Goal: Information Seeking & Learning: Learn about a topic

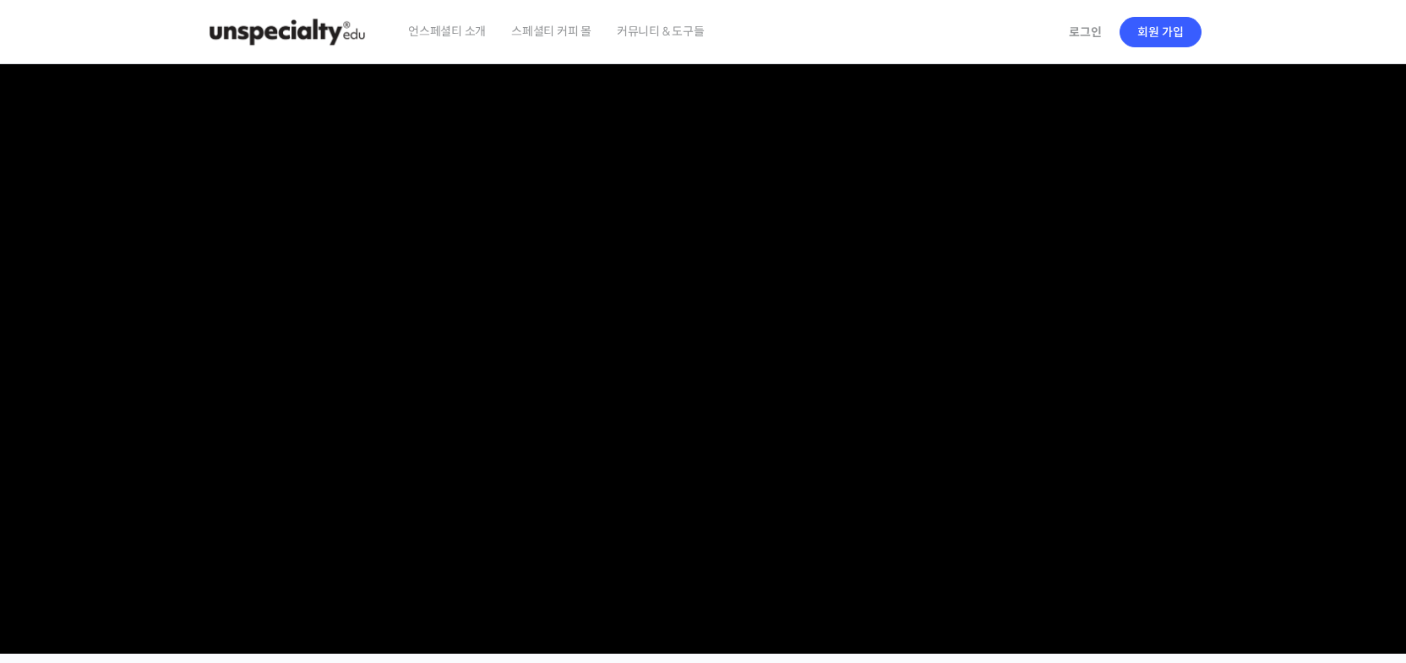
scroll to position [1, 0]
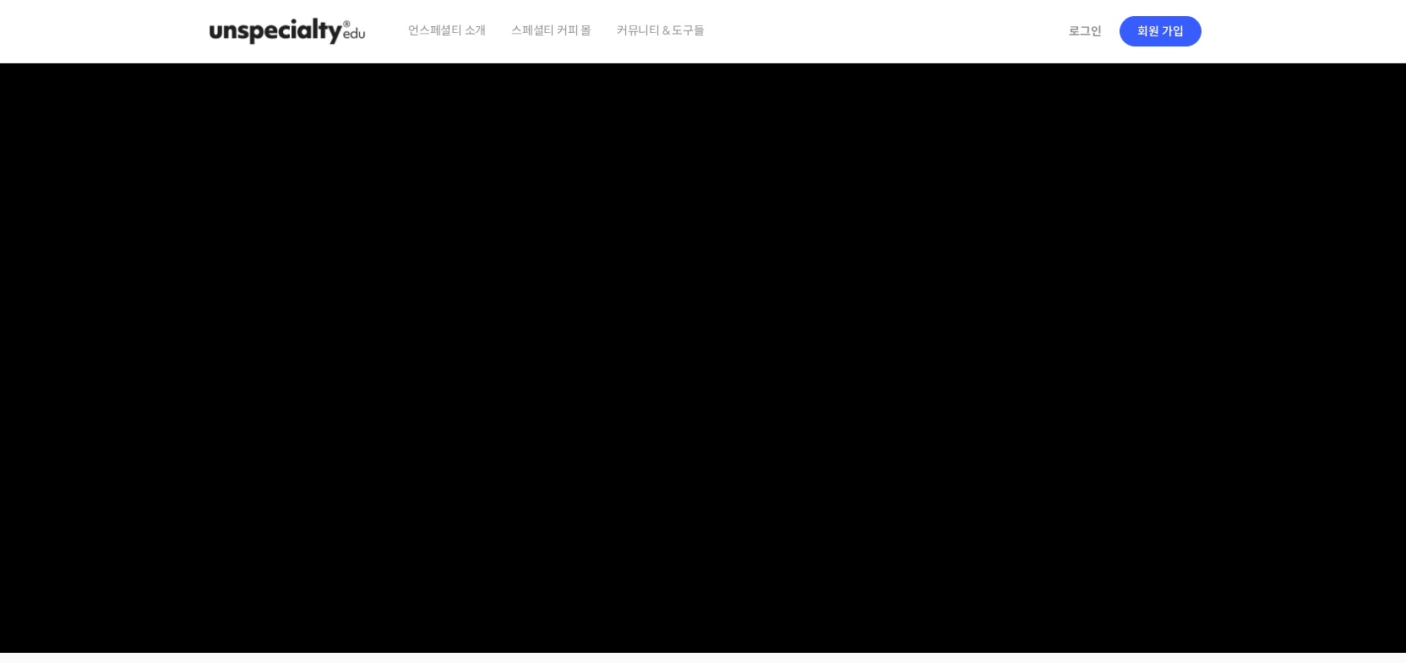
click at [563, 29] on span "스페셜티 커피 몰" at bounding box center [551, 30] width 80 height 64
click at [277, 35] on img at bounding box center [287, 31] width 166 height 51
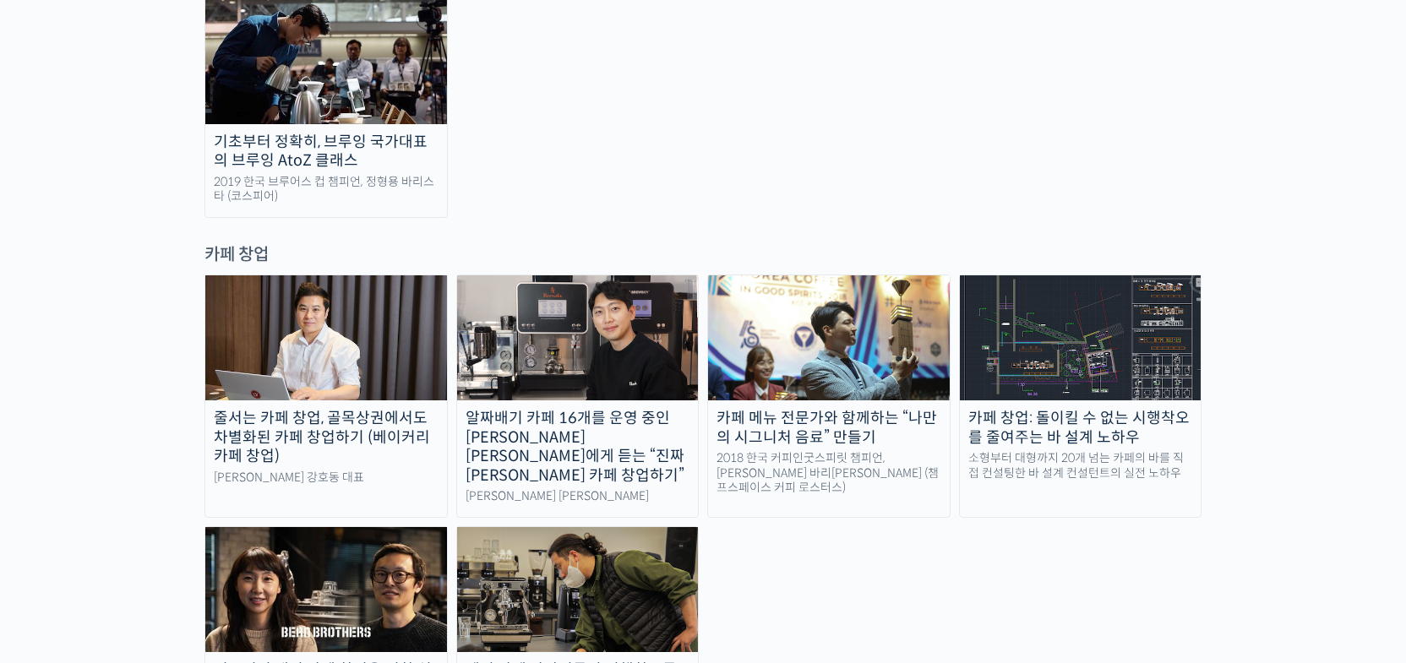
scroll to position [3259, 0]
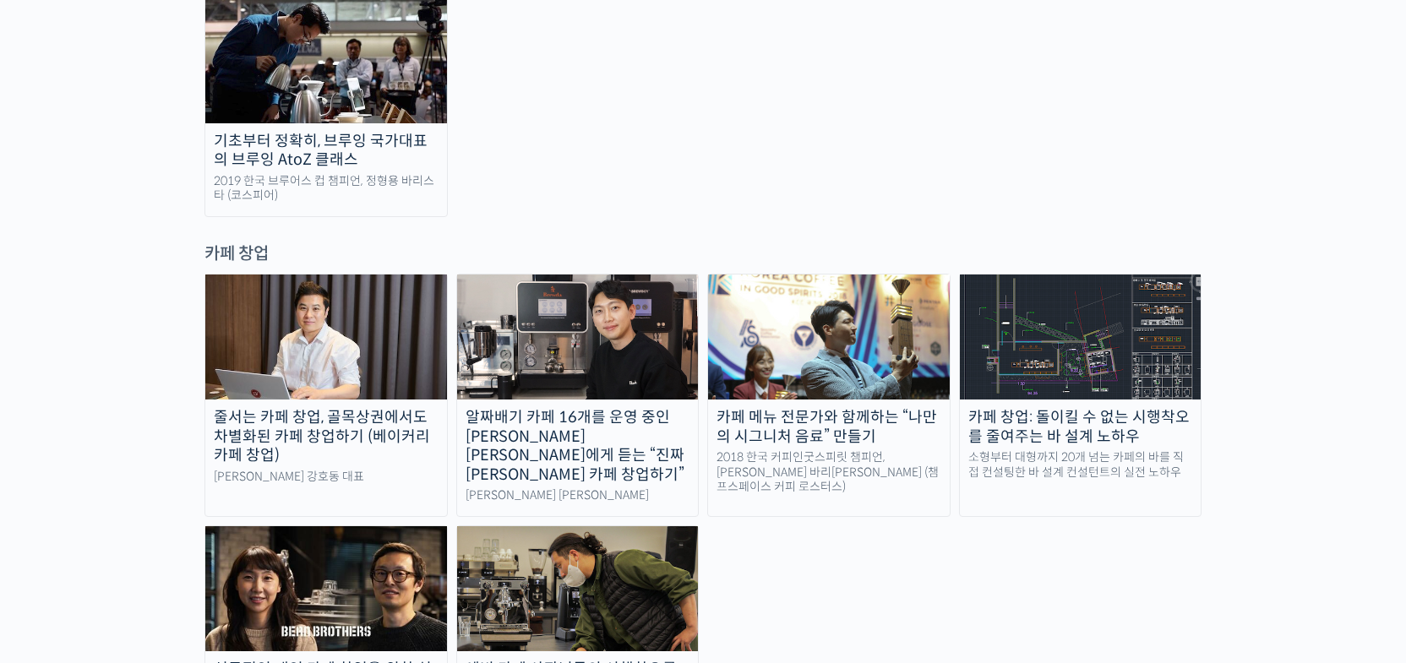
click at [586, 408] on div "알짜배기 카페 16개를 운영 중인 [PERSON_NAME] [PERSON_NAME]에게 듣는 “진짜 [PERSON_NAME] 카페 창업하기”" at bounding box center [578, 446] width 242 height 76
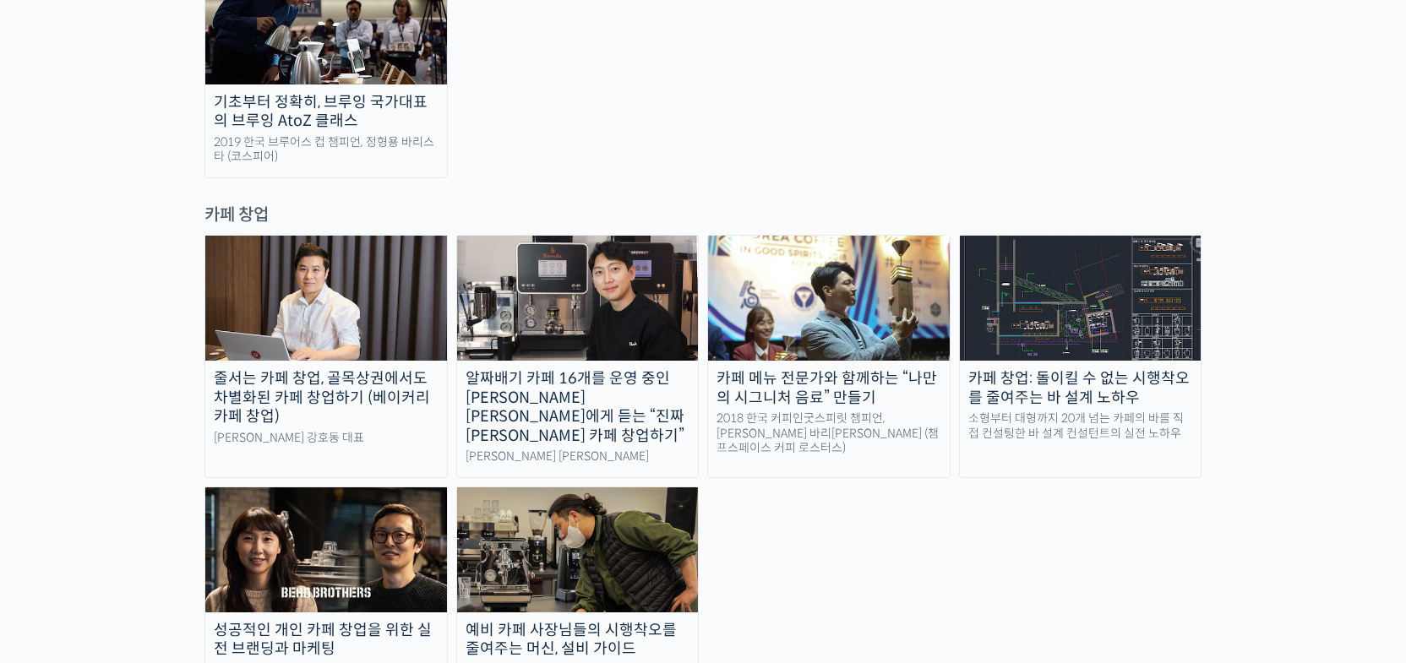
scroll to position [3296, 0]
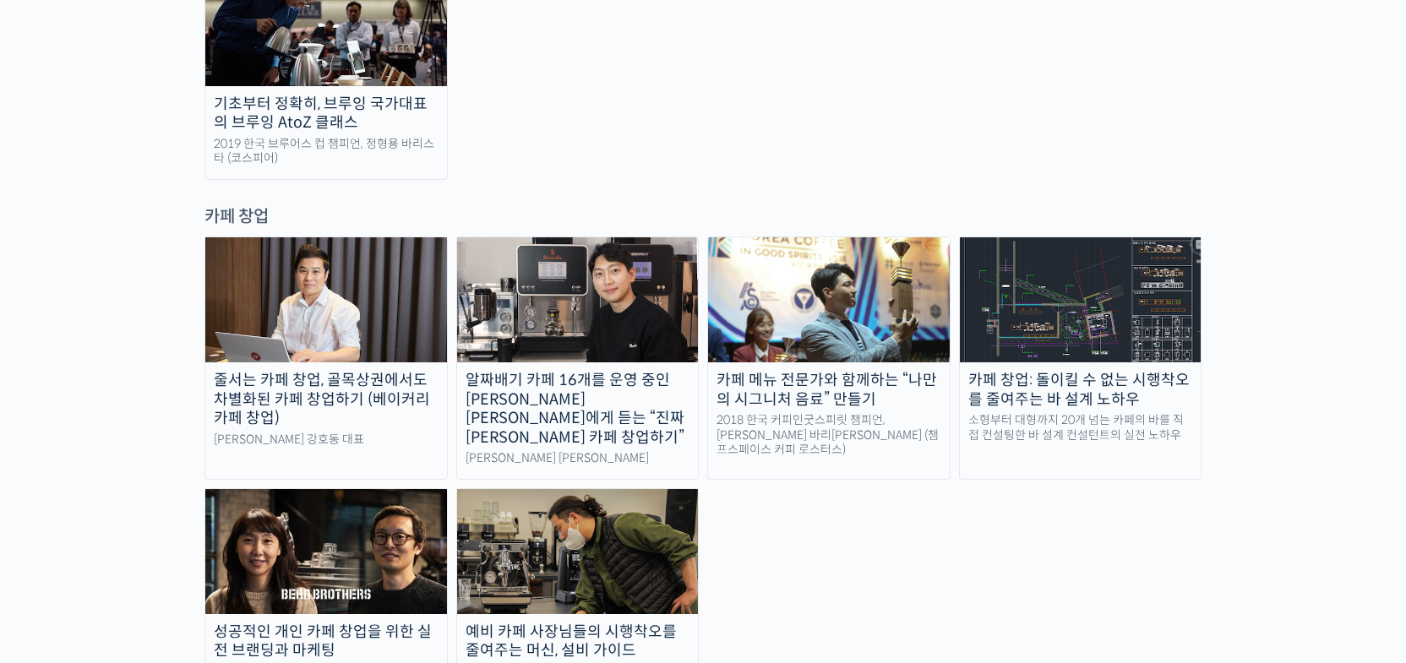
click at [1086, 371] on div "카페 창업: 돌이킬 수 없는 시행착오를 줄여주는 바 설계 노하우" at bounding box center [1081, 390] width 242 height 38
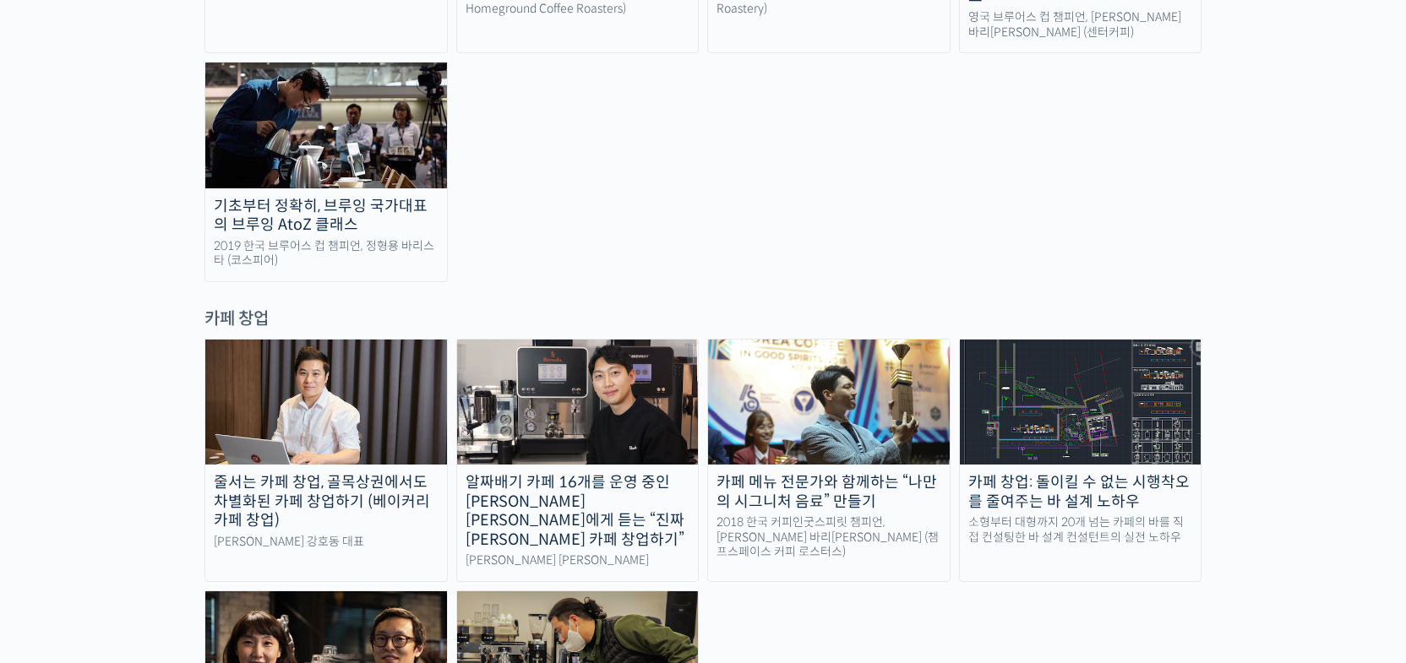
scroll to position [3520, 0]
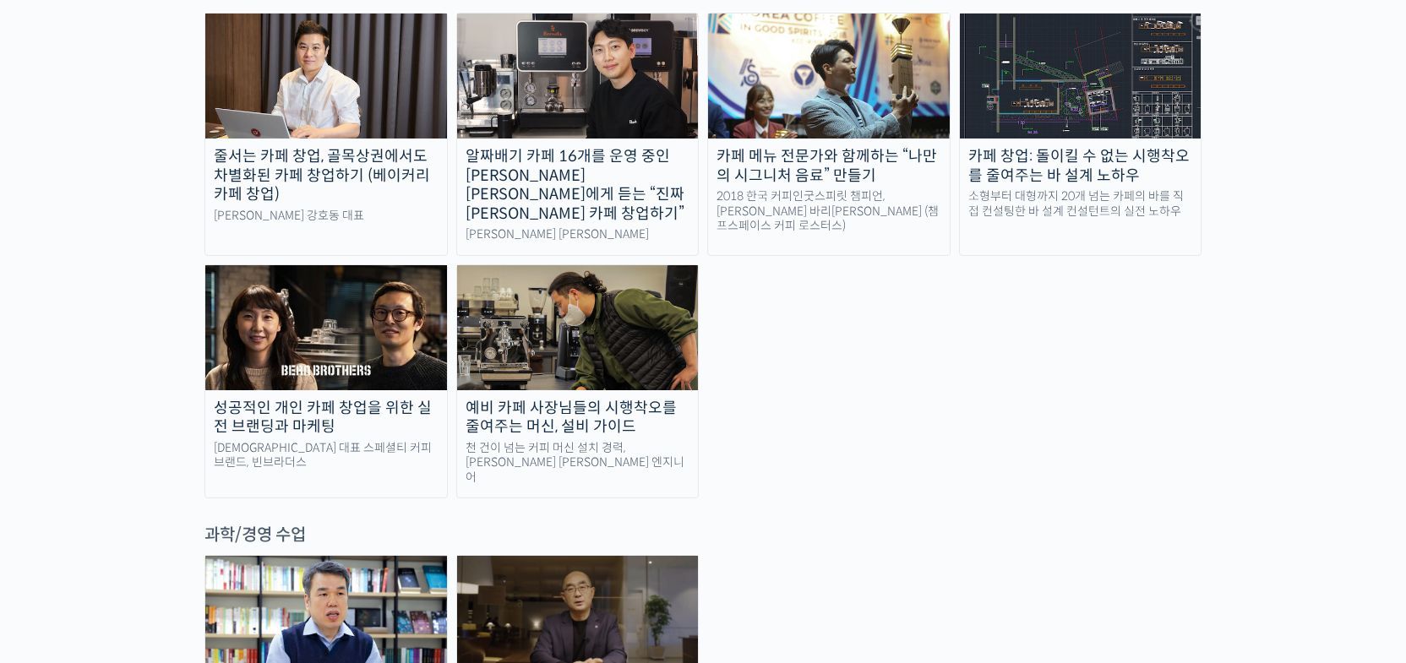
click at [535, 556] on img at bounding box center [578, 618] width 242 height 125
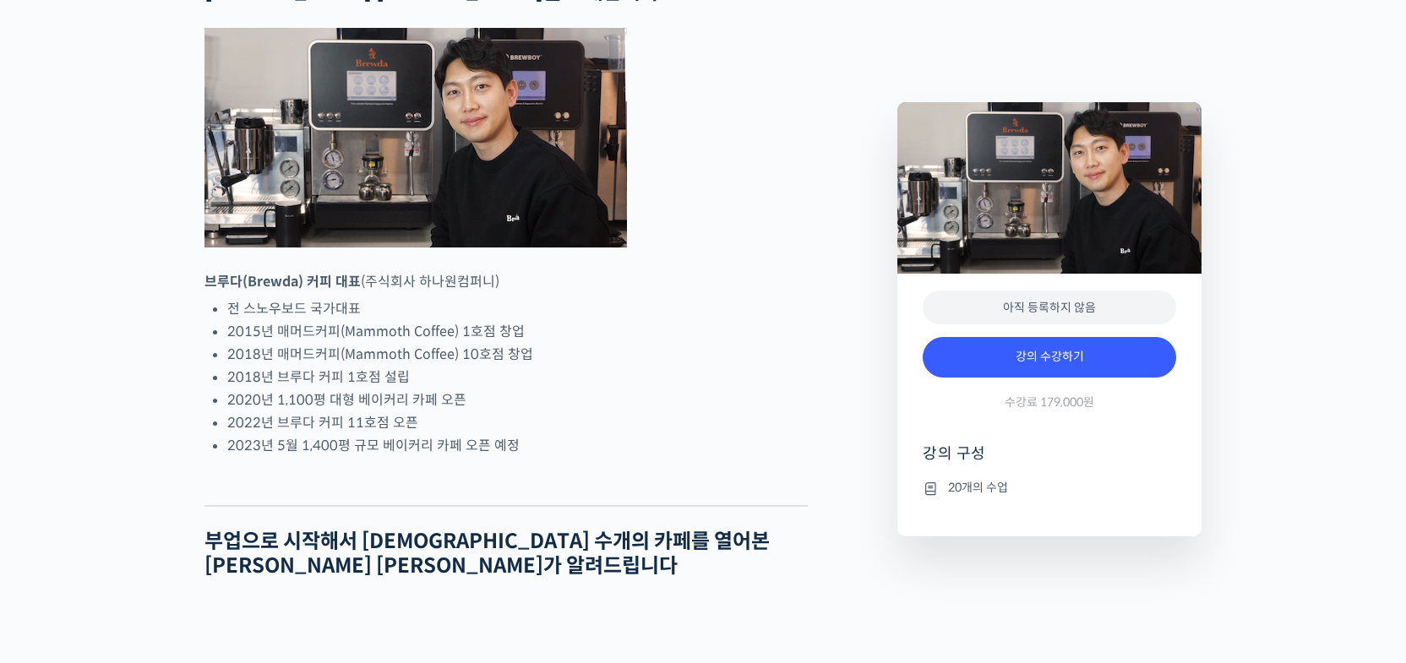
scroll to position [924, 0]
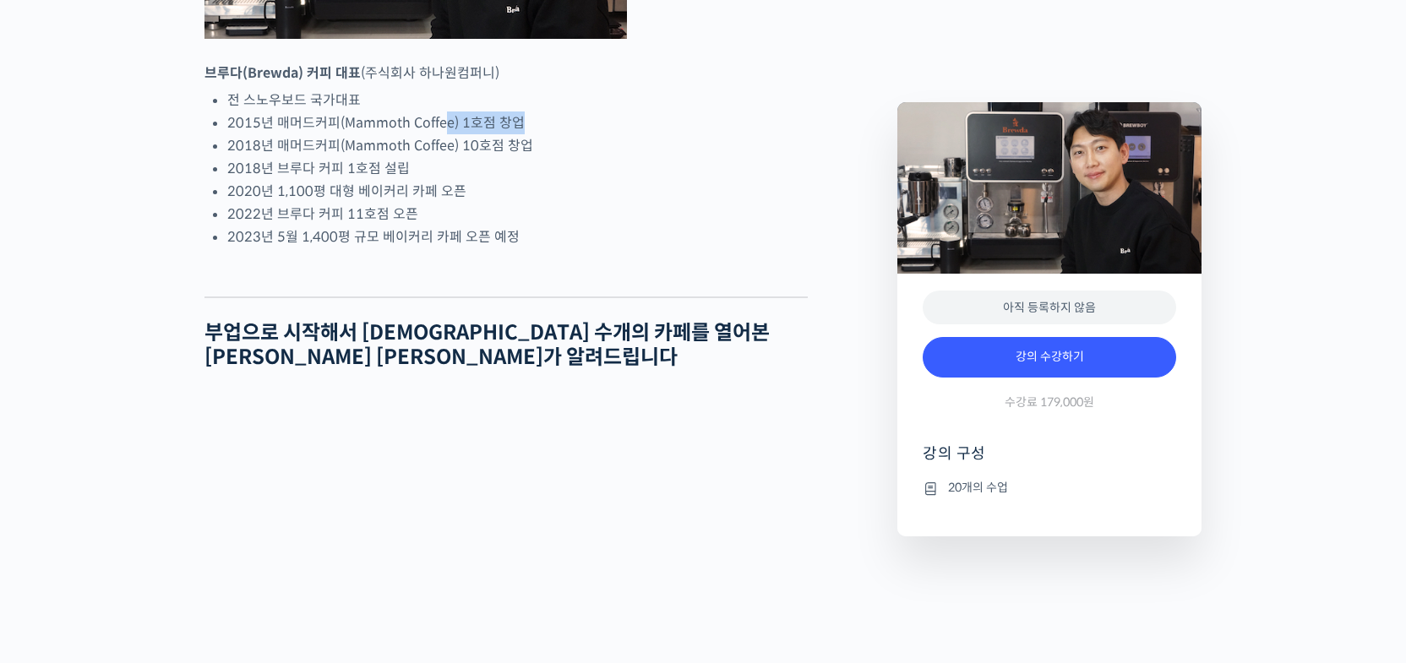
drag, startPoint x: 514, startPoint y: 186, endPoint x: 437, endPoint y: 184, distance: 76.9
click at [439, 134] on li "2015년 매머드커피(Mammoth Coffee) 1호점 창업" at bounding box center [517, 123] width 580 height 23
drag, startPoint x: 425, startPoint y: 196, endPoint x: 553, endPoint y: 208, distance: 128.1
click at [551, 208] on ul "전 스노우보드 국가대표 2015년 매머드커피(Mammoth Coffee) 1호점 창업 2018년 매머드커피(Mammoth Coffee) 10호…" at bounding box center [517, 169] width 580 height 160
click at [555, 157] on li "2018년 매머드커피(Mammoth Coffee) 10호점 창업" at bounding box center [517, 145] width 580 height 23
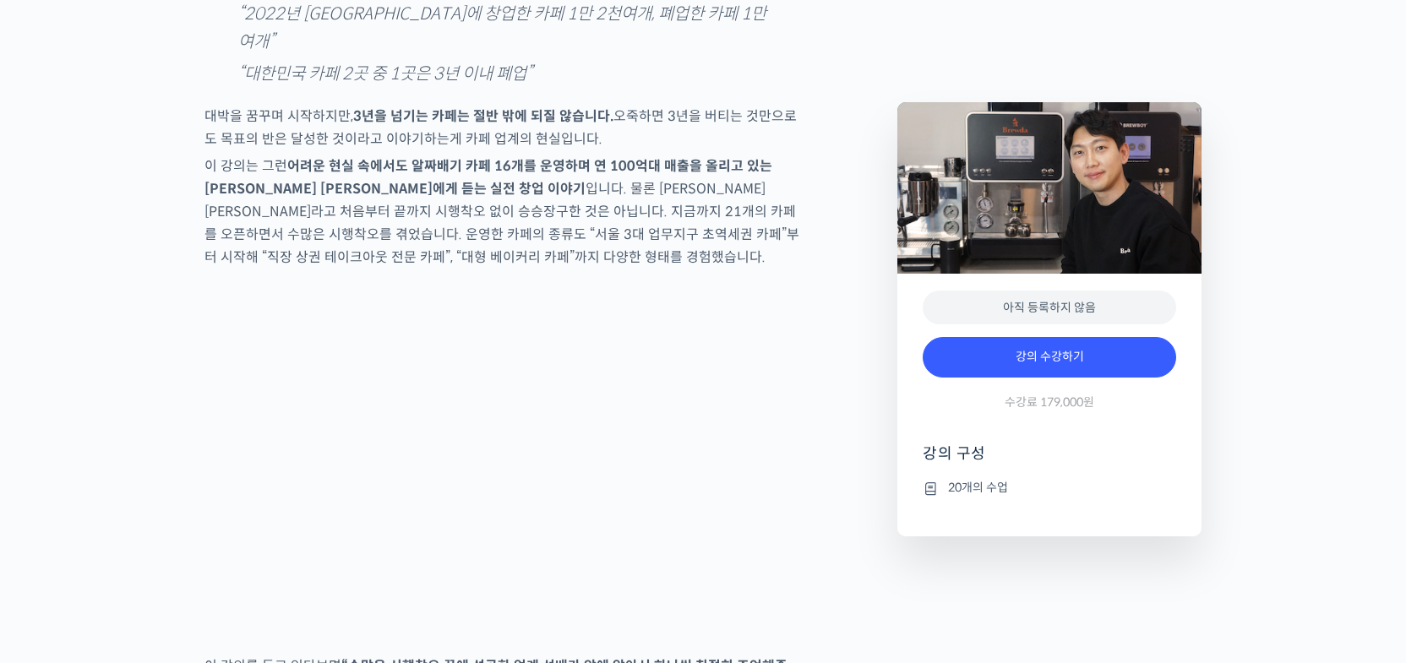
scroll to position [2277, 0]
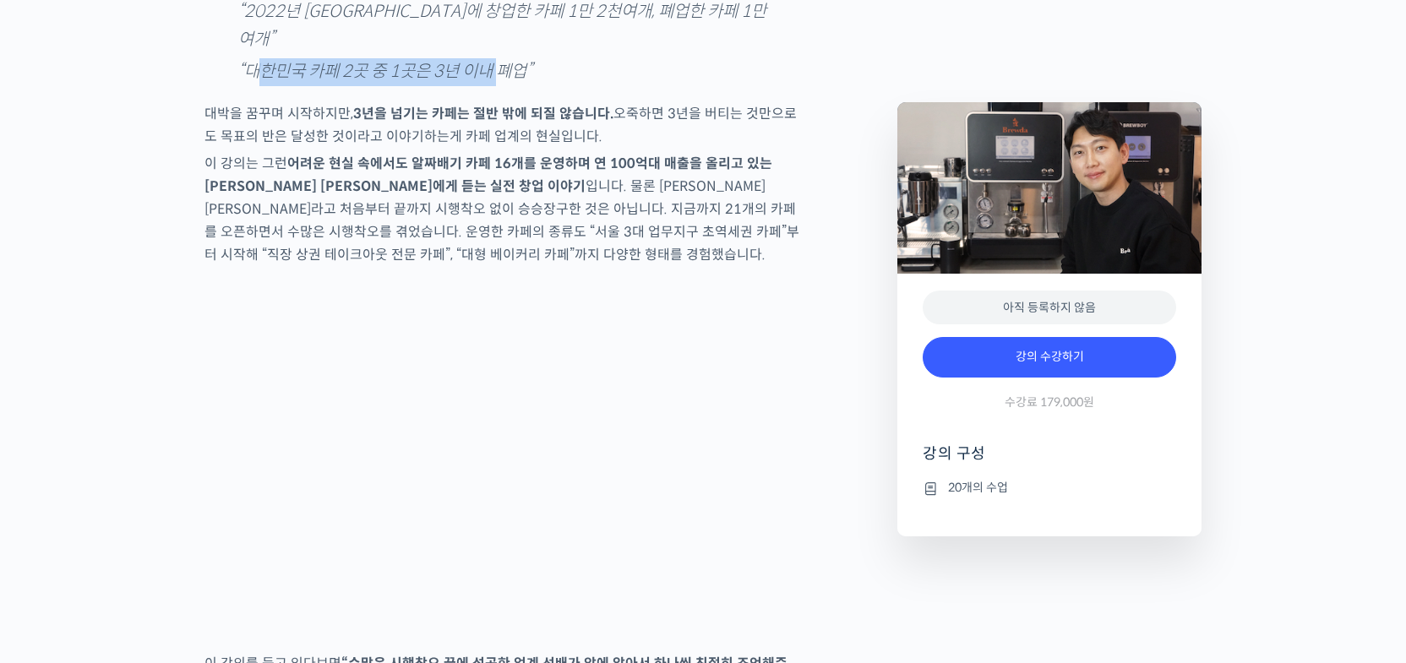
drag, startPoint x: 262, startPoint y: 77, endPoint x: 505, endPoint y: 92, distance: 243.8
click at [505, 86] on cite "“대한민국 카페 2곳 중 1곳은 3년 이내 폐업”" at bounding box center [506, 72] width 536 height 28
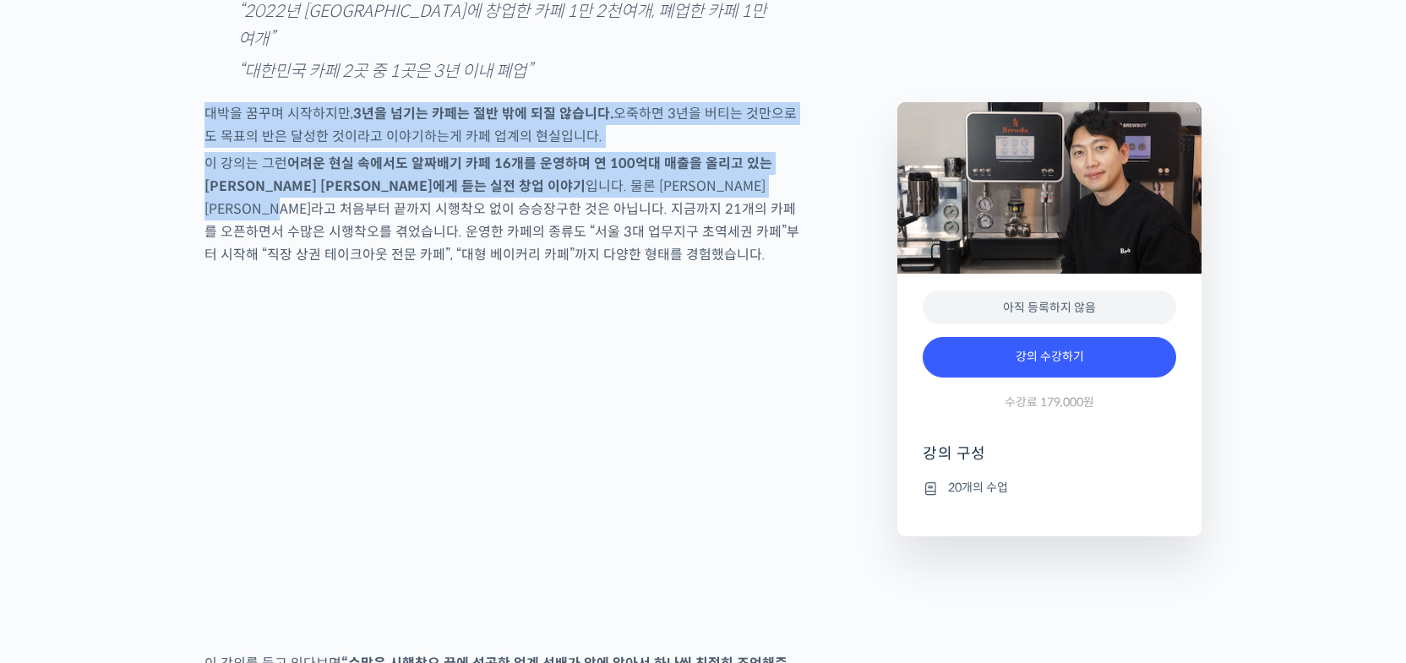
drag, startPoint x: 280, startPoint y: 127, endPoint x: 688, endPoint y: 205, distance: 414.7
click at [688, 205] on p "이 강의는 그런 어려운 현실 속에서도 알짜배기 카페 16개를 운영하며 연 100억대 매출을 올리고 있는 안태환 대표에게 듣는 실전 창업 이야기…" at bounding box center [505, 209] width 603 height 114
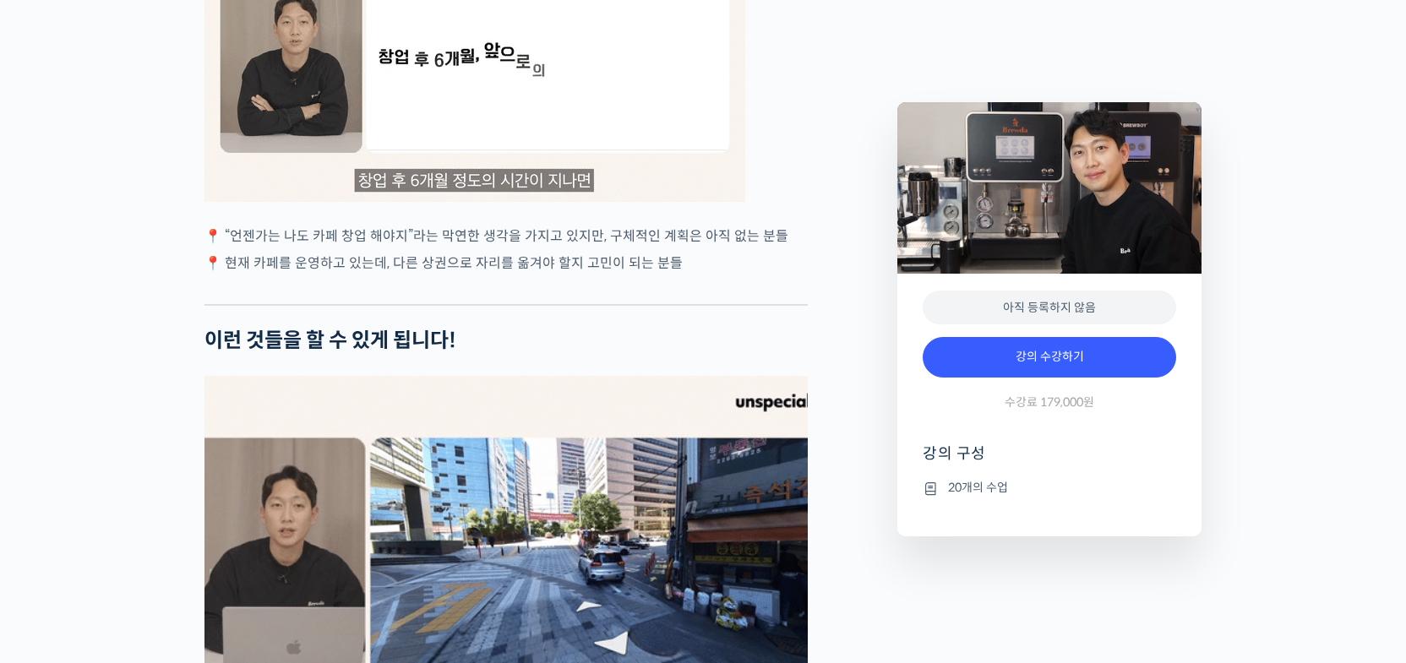
scroll to position [3291, 0]
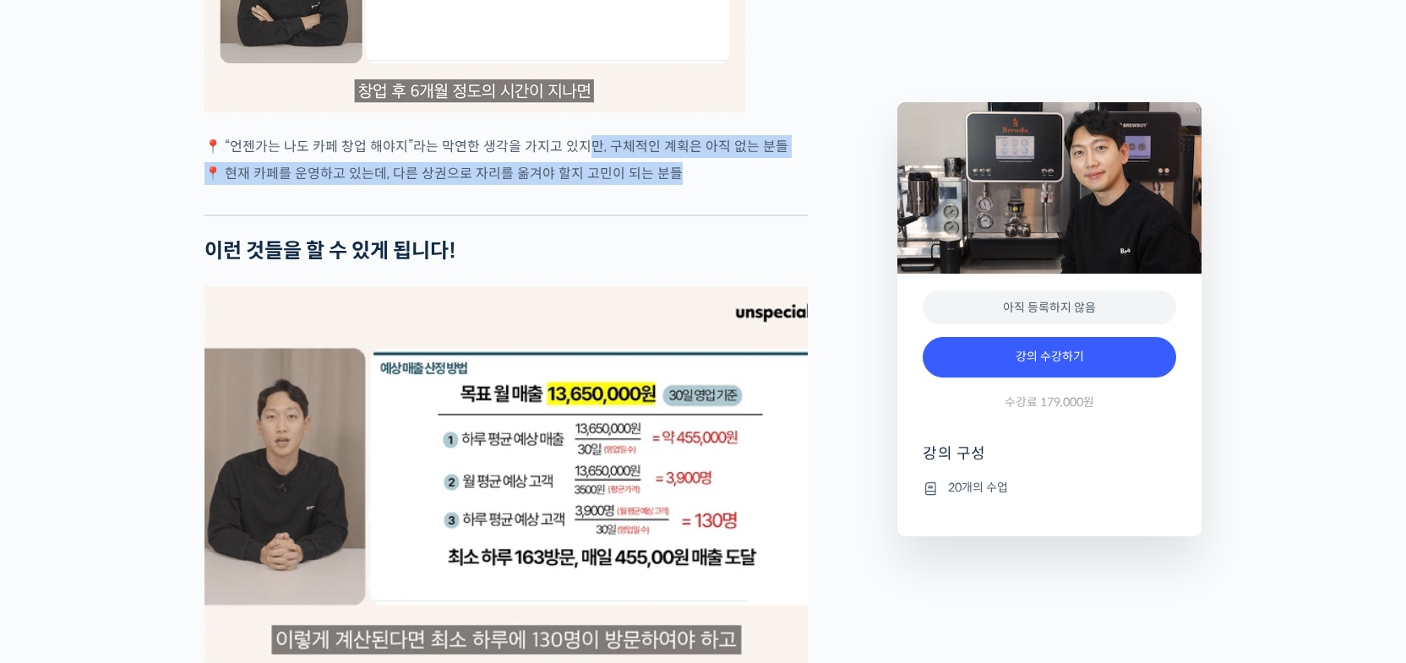
drag, startPoint x: 584, startPoint y: 166, endPoint x: 705, endPoint y: 199, distance: 125.5
click at [705, 199] on div "안태환 대표를 소개합니다! 브루다(Brewda) 커피 대표 (주식회사 하나원컴퍼니) 전 스노우보드 국가대표 2015년 매머드커피(Mammoth…" at bounding box center [505, 168] width 603 height 5526
click at [705, 199] on div at bounding box center [505, 201] width 603 height 25
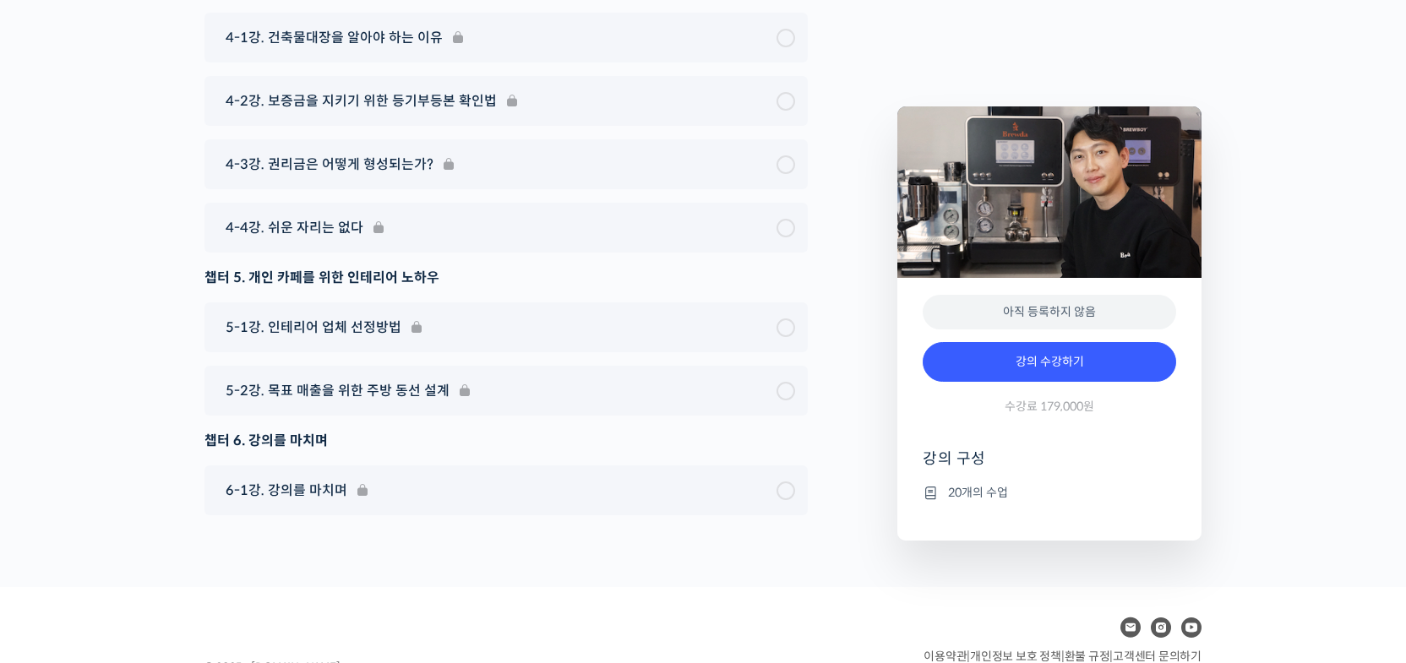
scroll to position [7310, 0]
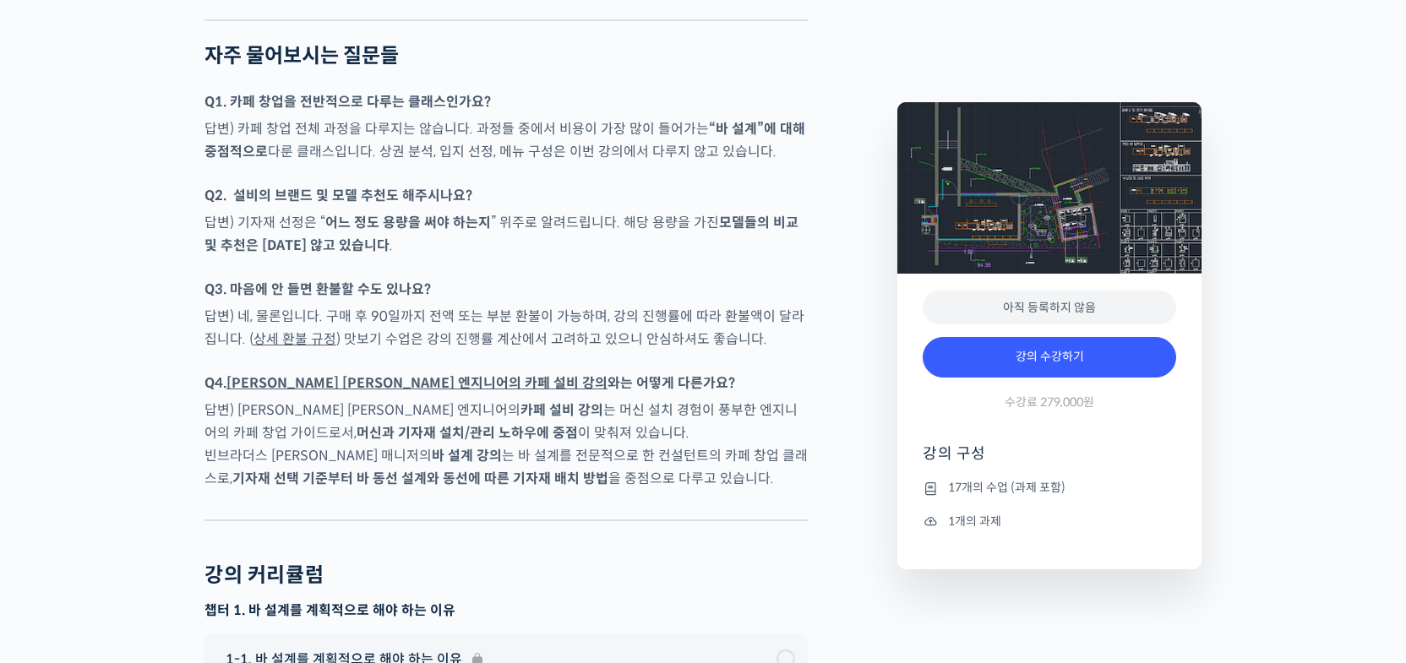
scroll to position [5834, 0]
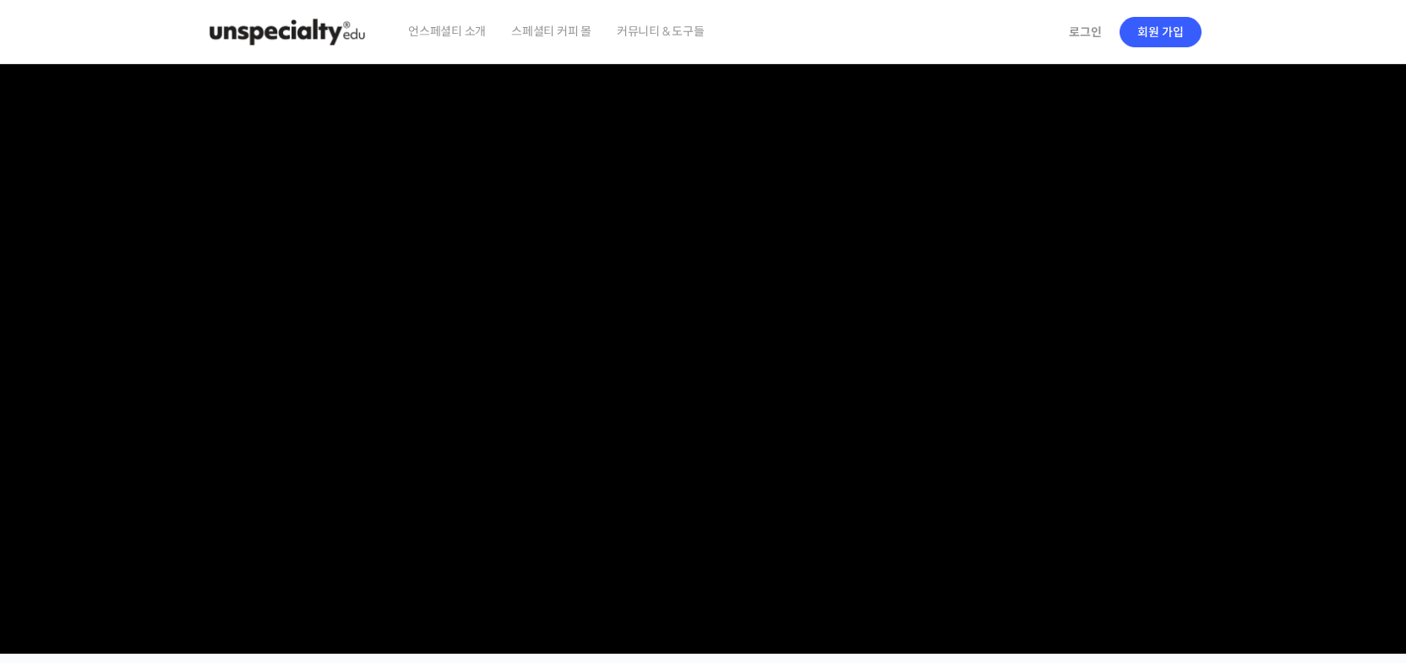
click at [208, 31] on img at bounding box center [287, 32] width 166 height 51
